Goal: Task Accomplishment & Management: Manage account settings

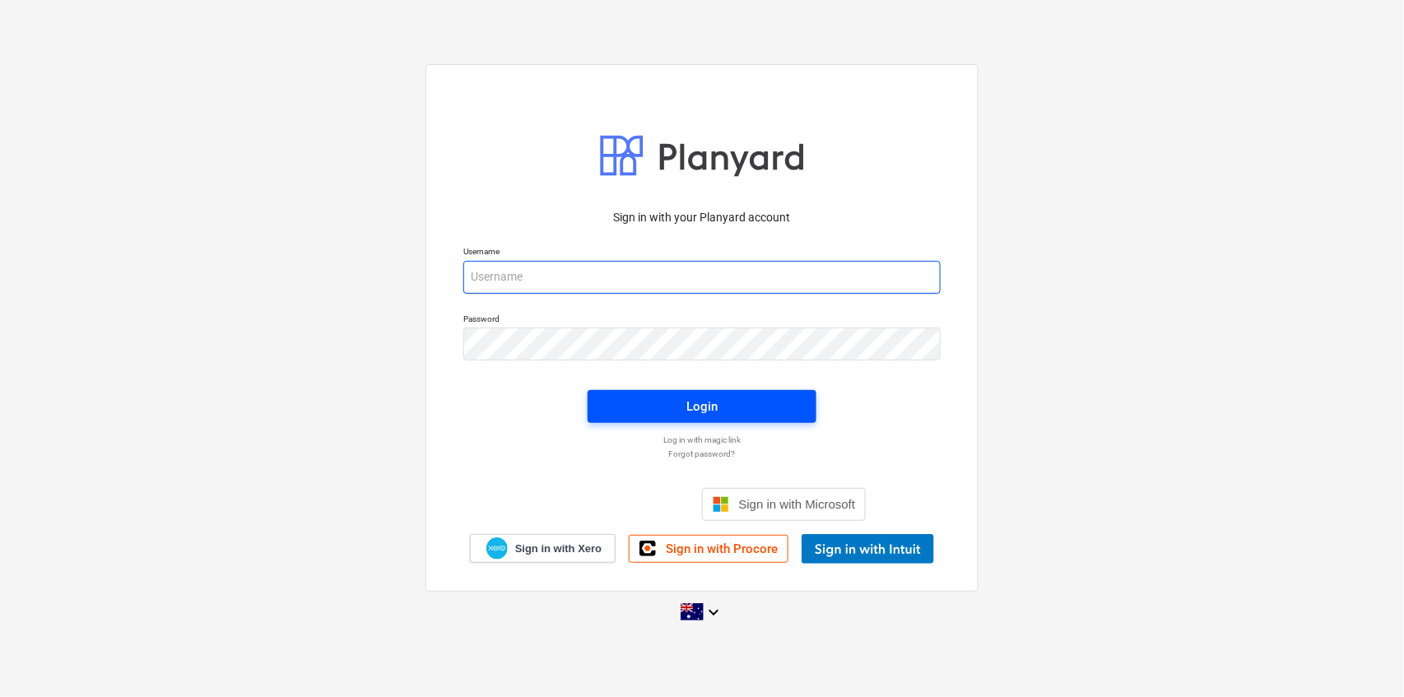
type input "[PERSON_NAME][EMAIL_ADDRESS][DOMAIN_NAME]"
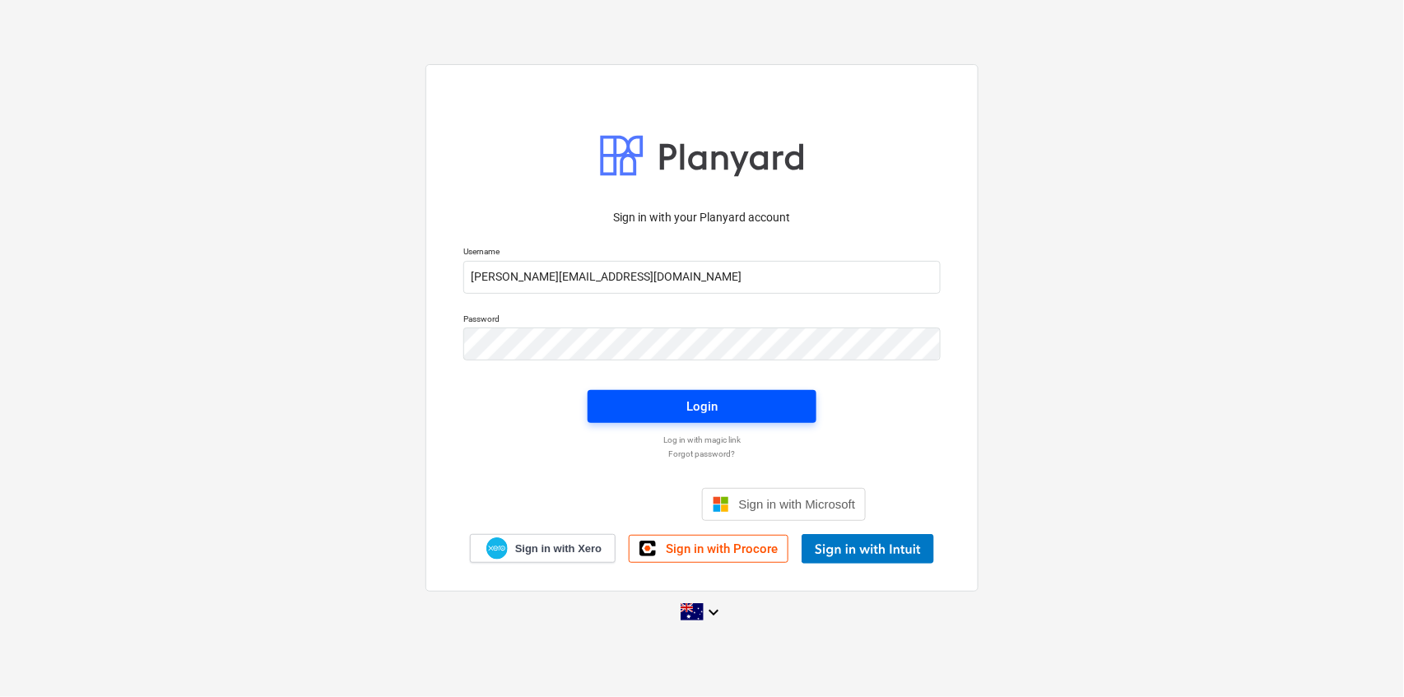
click at [756, 411] on span "Login" at bounding box center [701, 406] width 189 height 21
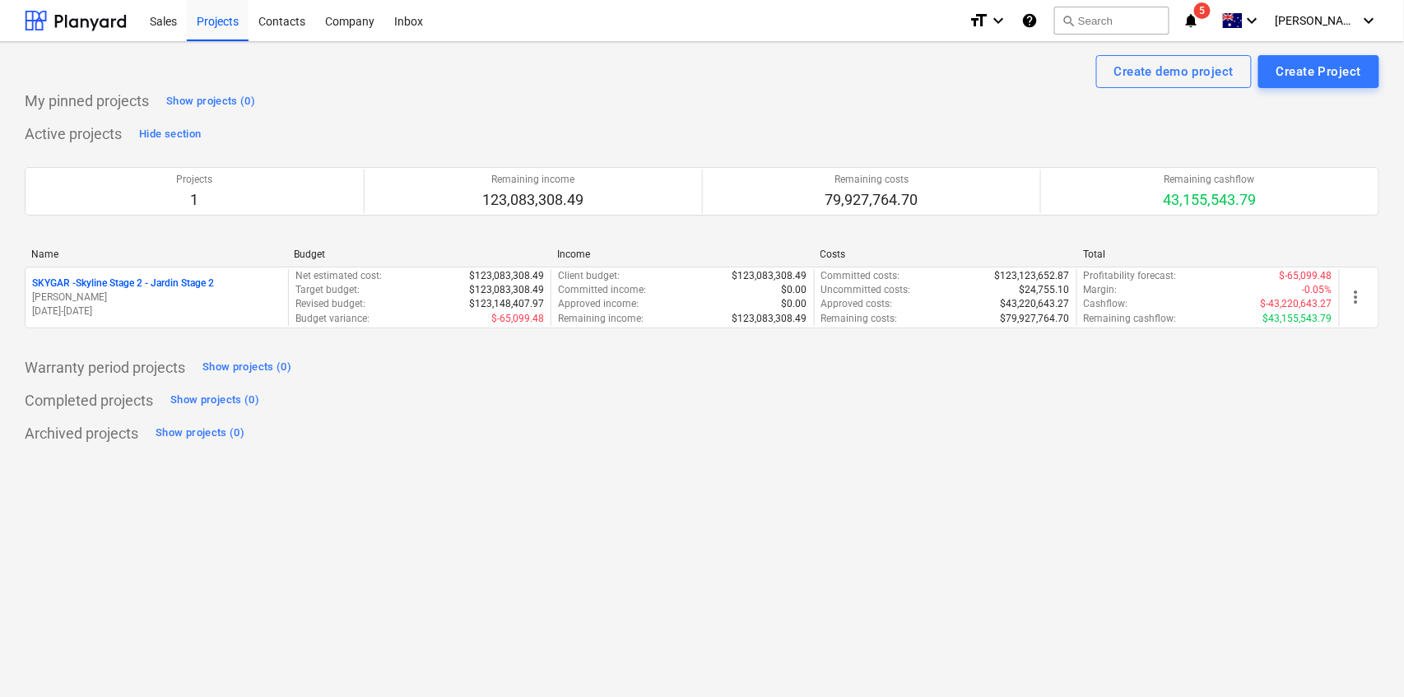
click at [1199, 13] on icon "notifications" at bounding box center [1190, 21] width 16 height 20
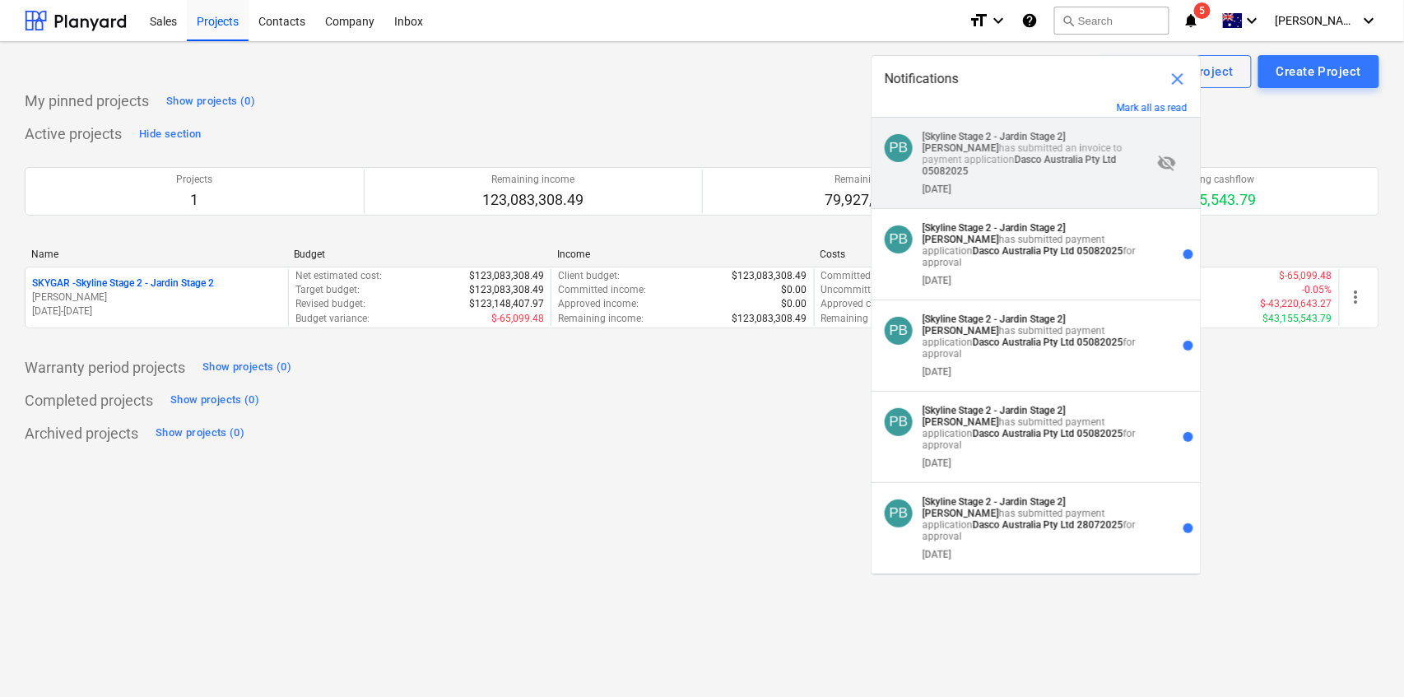
click at [1068, 165] on p "[Skyline Stage 2 - Jardin Stage 2] [PERSON_NAME] has submitted an invoice to pa…" at bounding box center [1037, 154] width 230 height 46
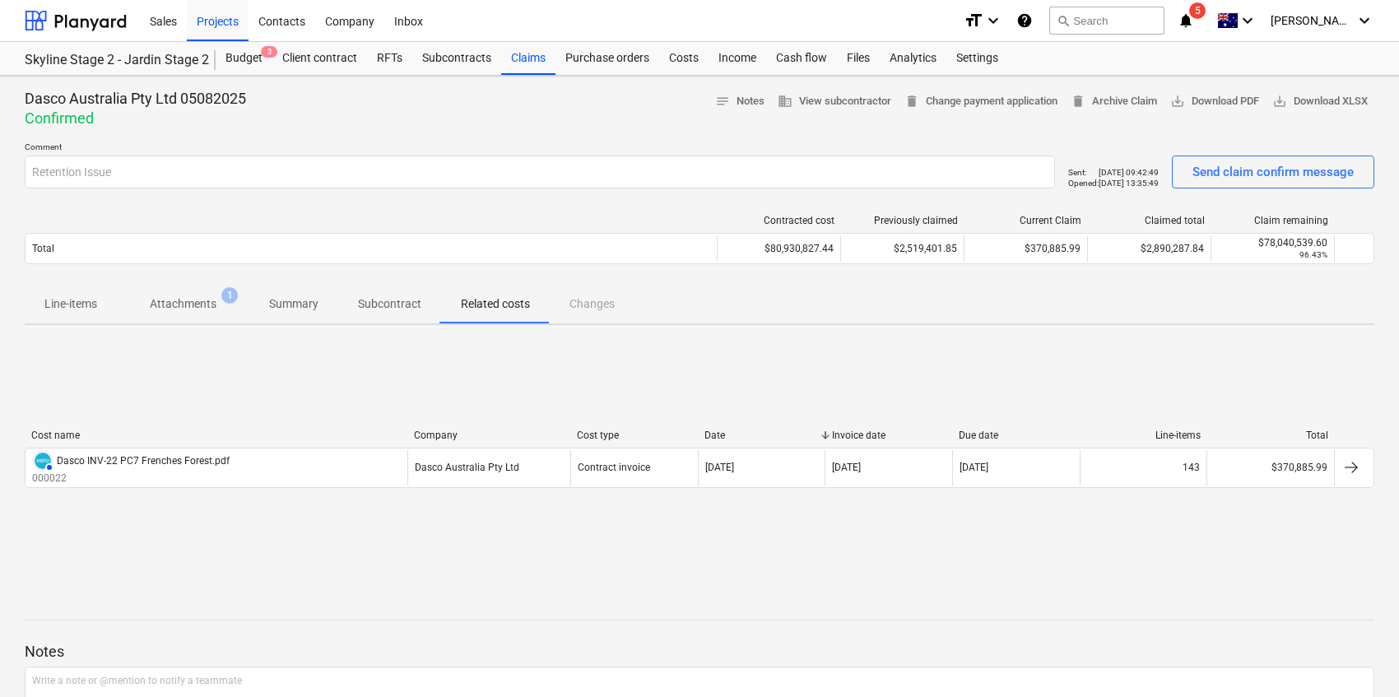
click at [1197, 21] on span "notifications 5" at bounding box center [1187, 21] width 20 height 20
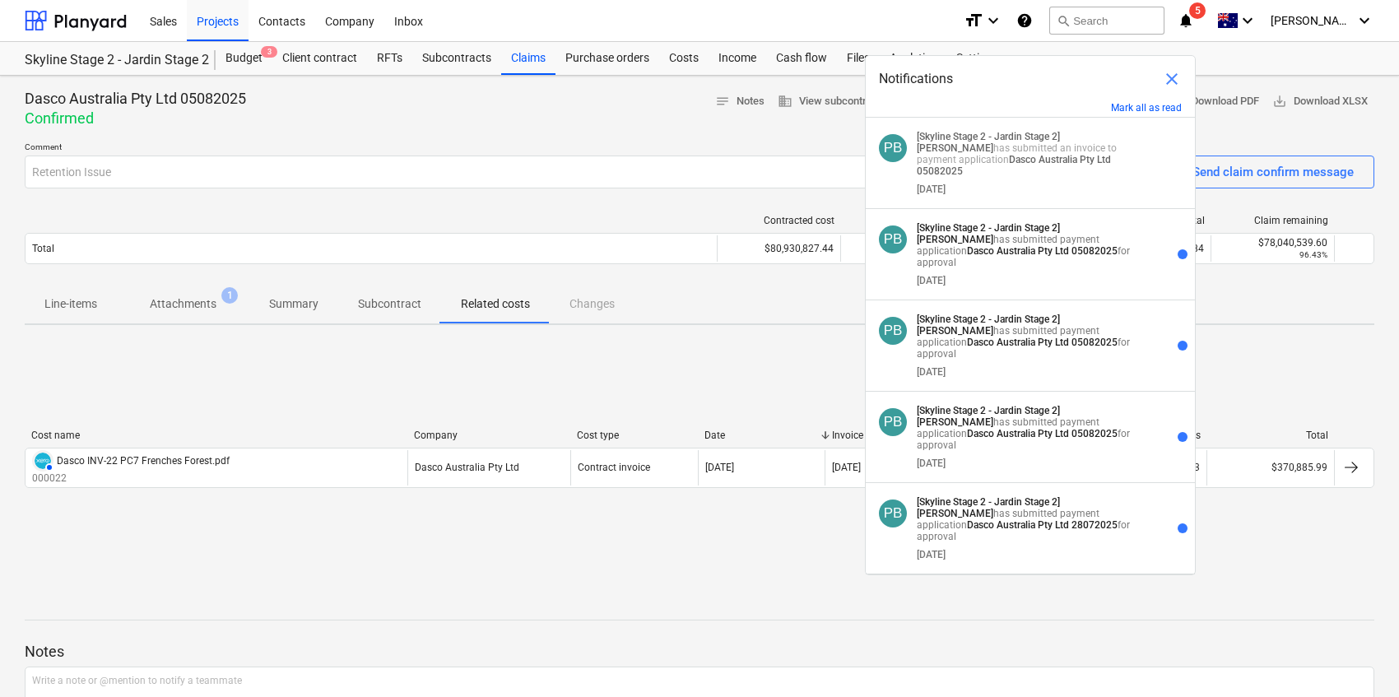
click at [1172, 77] on span "close" at bounding box center [1172, 79] width 20 height 20
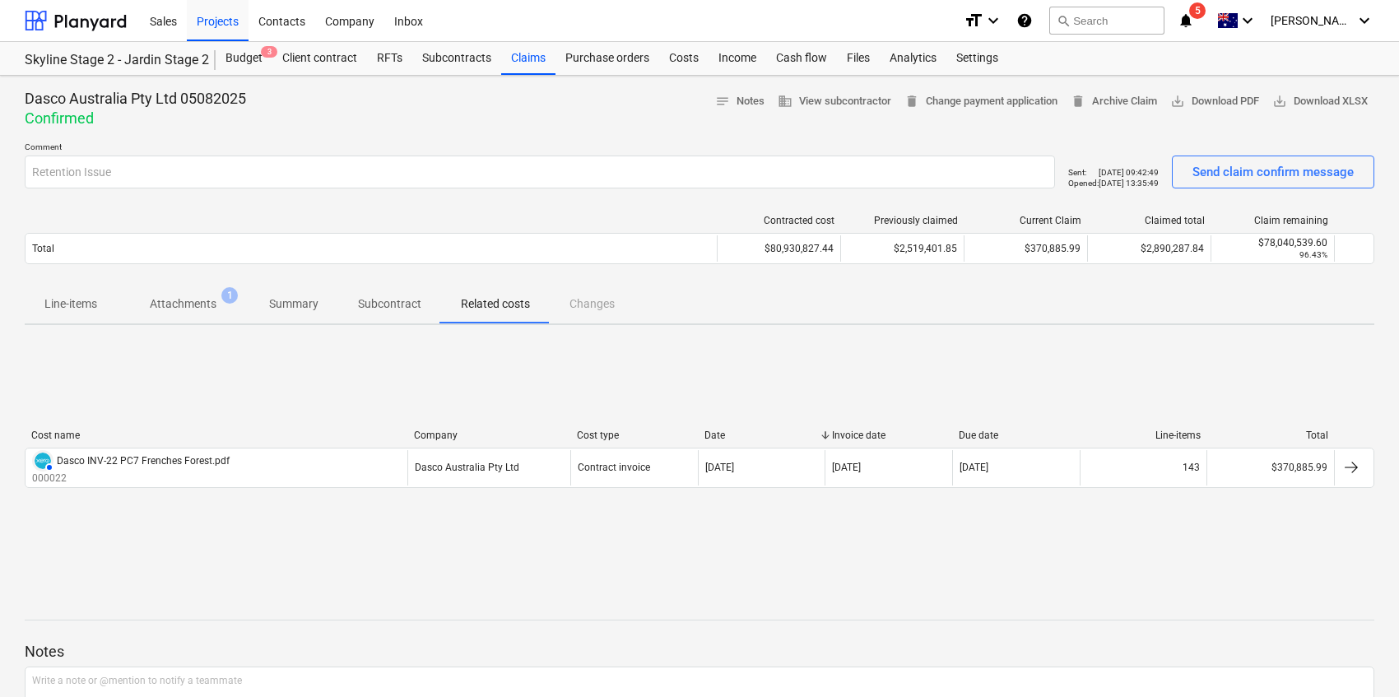
click at [1194, 16] on icon "notifications" at bounding box center [1185, 21] width 16 height 20
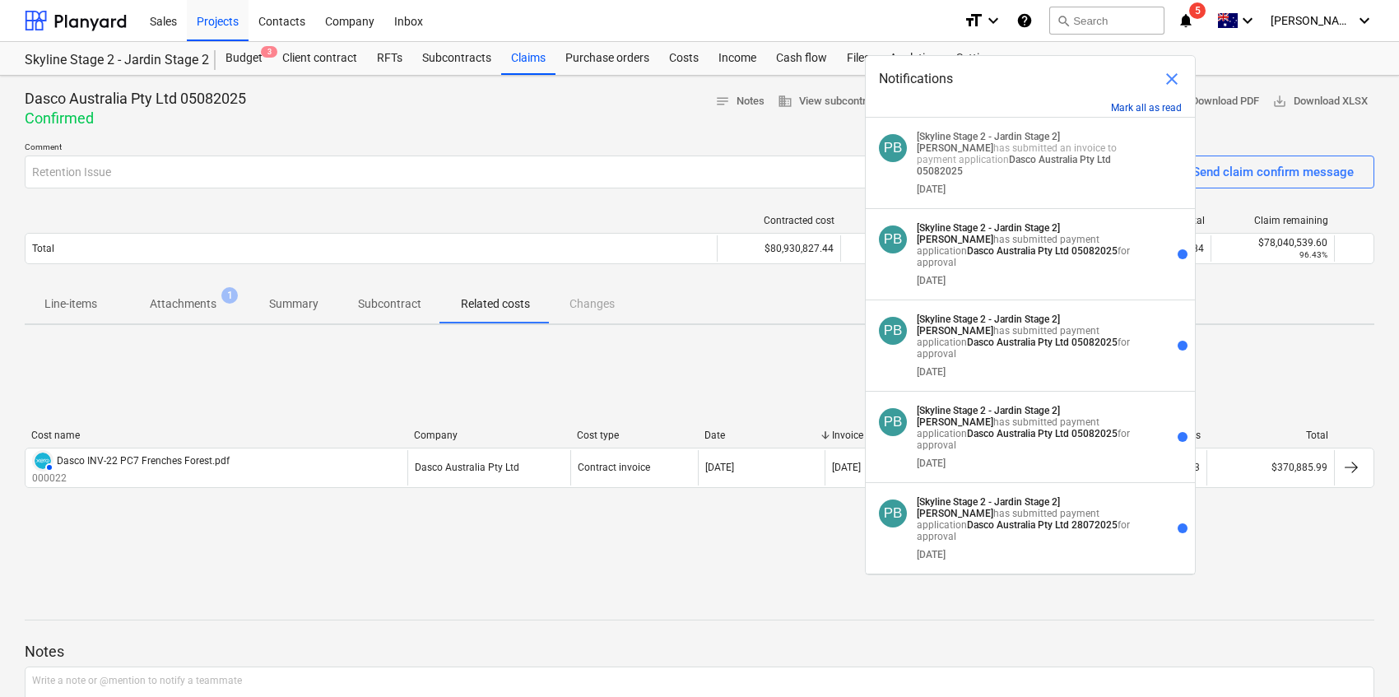
click at [1152, 104] on button "Mark all as read" at bounding box center [1146, 108] width 71 height 12
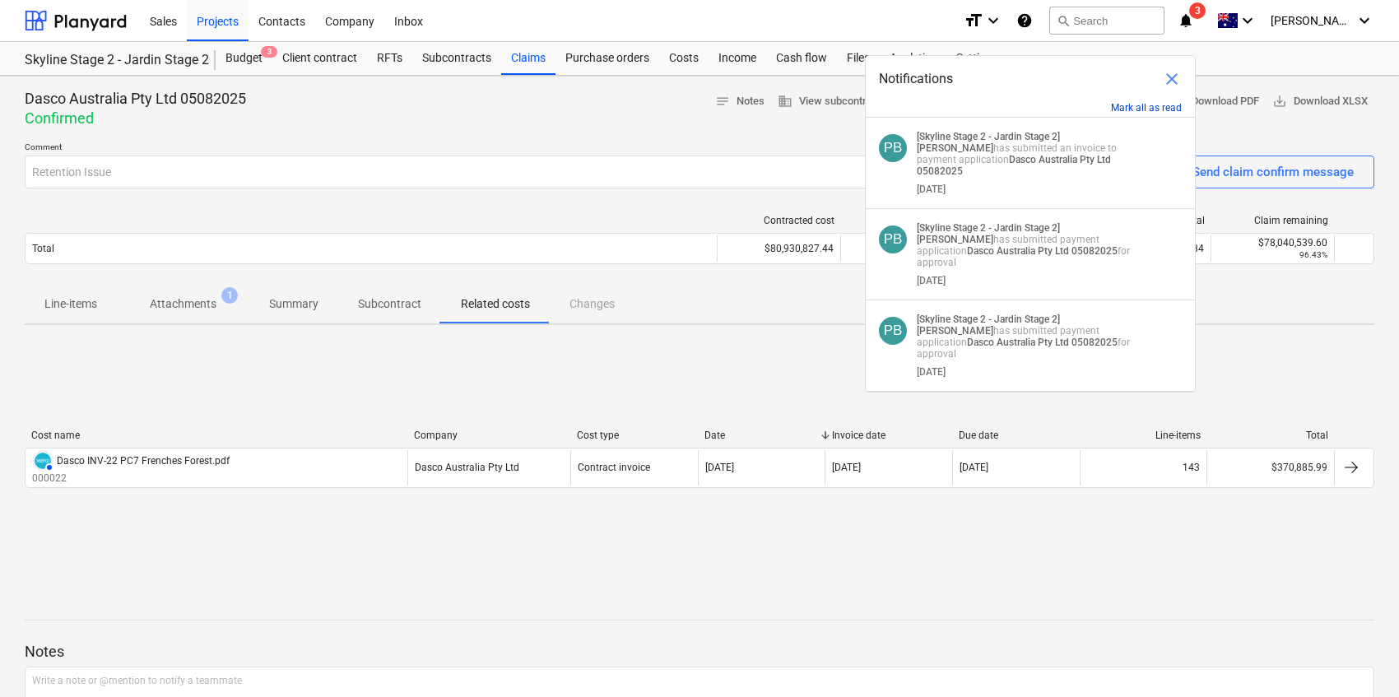
click at [1149, 109] on button "Mark all as read" at bounding box center [1146, 108] width 71 height 12
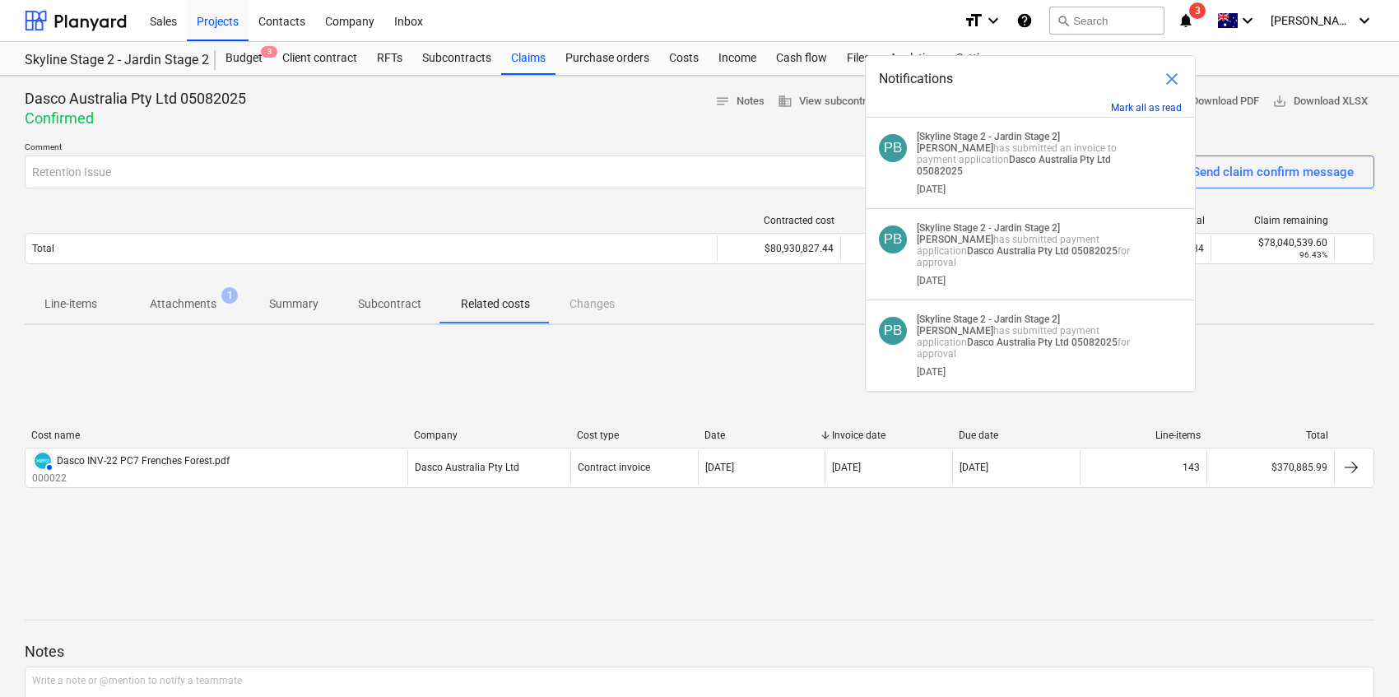
click at [1149, 109] on button "Mark all as read" at bounding box center [1146, 108] width 71 height 12
click at [1174, 78] on span "close" at bounding box center [1172, 79] width 20 height 20
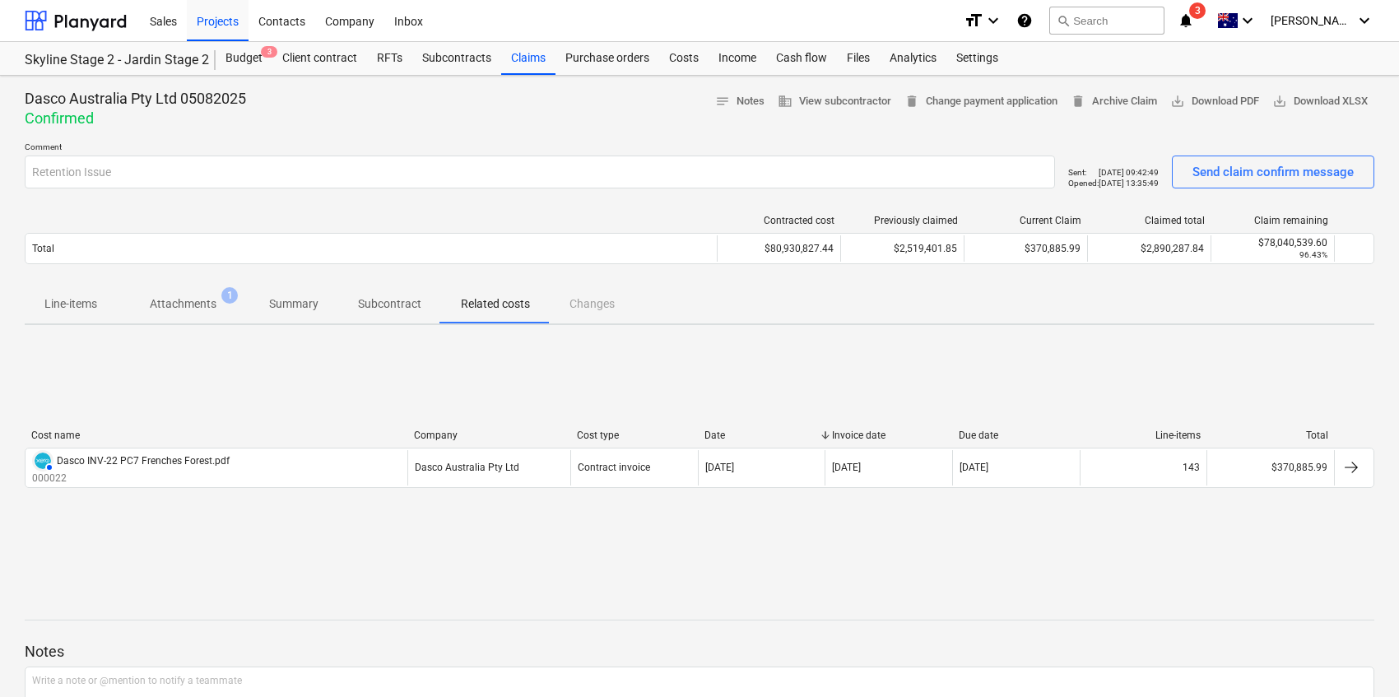
click at [1222, 5] on div "format_size keyboard_arrow_down help search Search notifications 3 keyboard_arr…" at bounding box center [1168, 20] width 411 height 41
click at [1205, 16] on span "3" at bounding box center [1197, 10] width 16 height 16
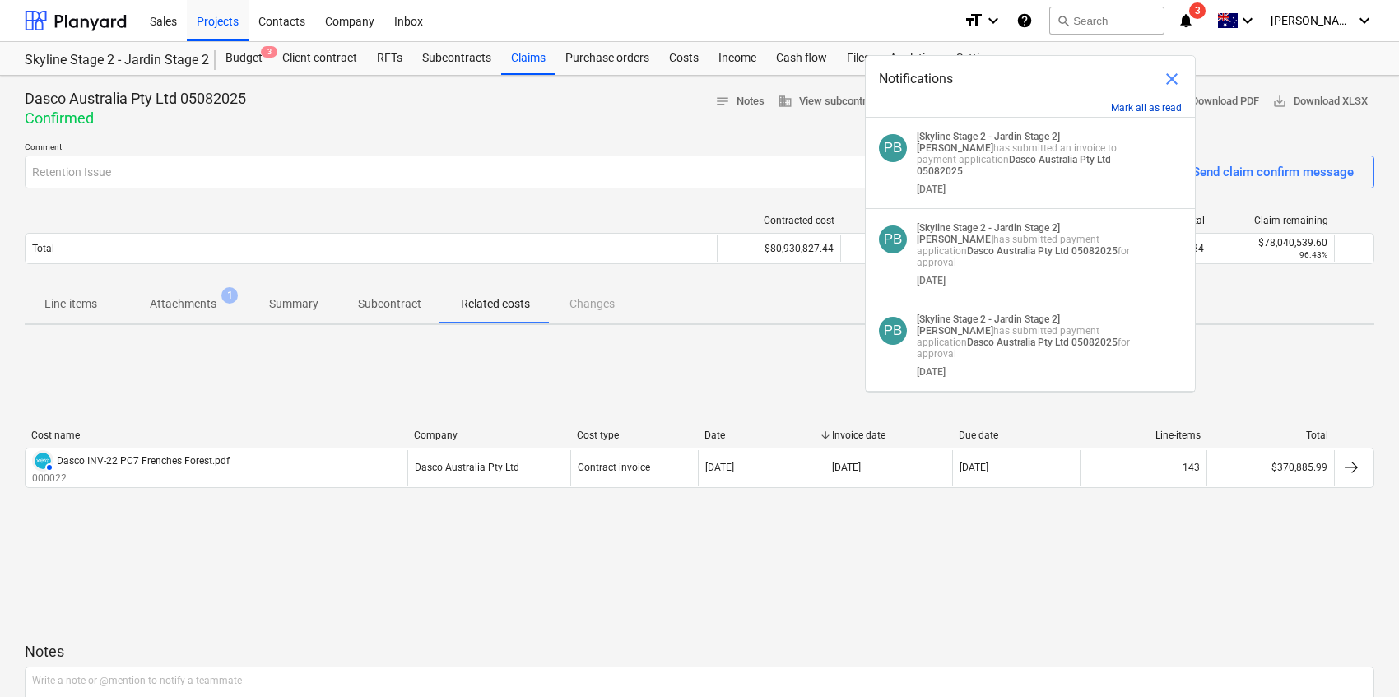
click at [1155, 107] on button "Mark all as read" at bounding box center [1146, 108] width 71 height 12
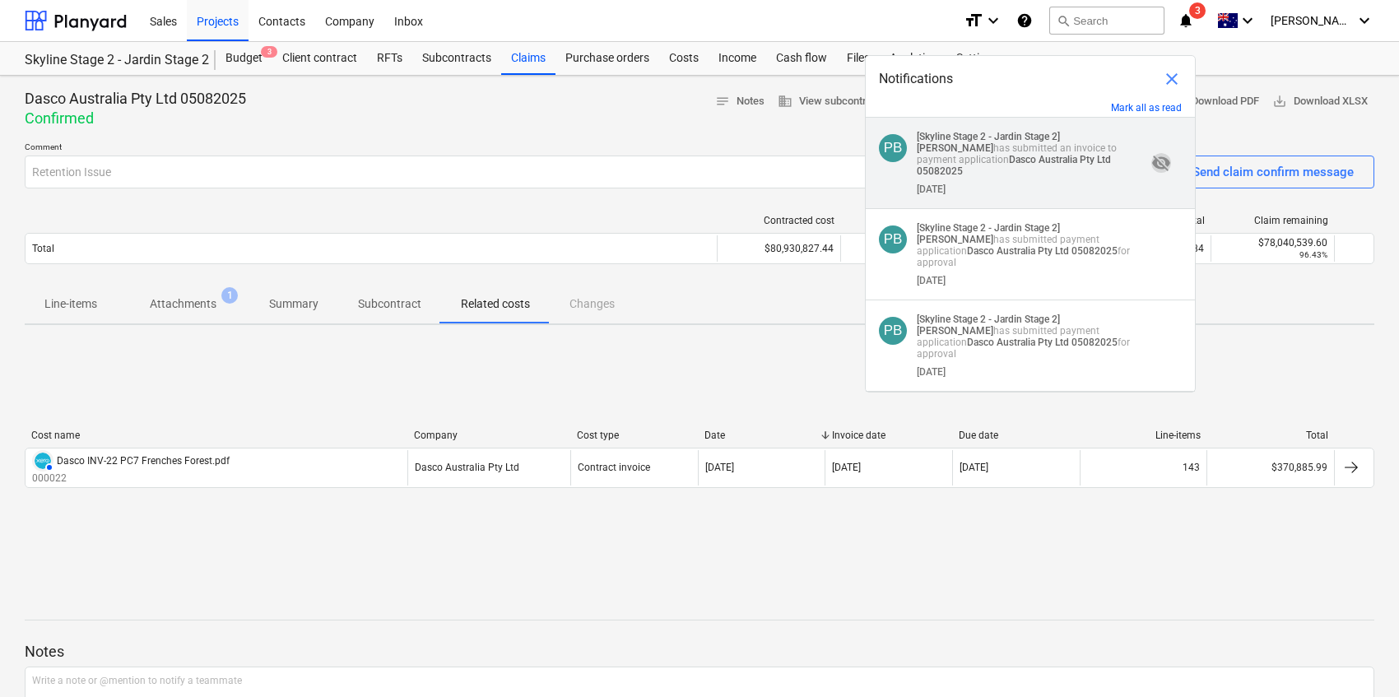
click at [1152, 163] on span "visibility_off" at bounding box center [1161, 163] width 20 height 20
click at [1152, 162] on span "visibility" at bounding box center [1161, 163] width 20 height 20
click at [1152, 162] on span "visibility_off" at bounding box center [1161, 163] width 20 height 20
click at [1173, 90] on div "Notifications close" at bounding box center [1030, 79] width 329 height 46
click at [1173, 84] on span "close" at bounding box center [1172, 79] width 20 height 20
